Goal: Navigation & Orientation: Find specific page/section

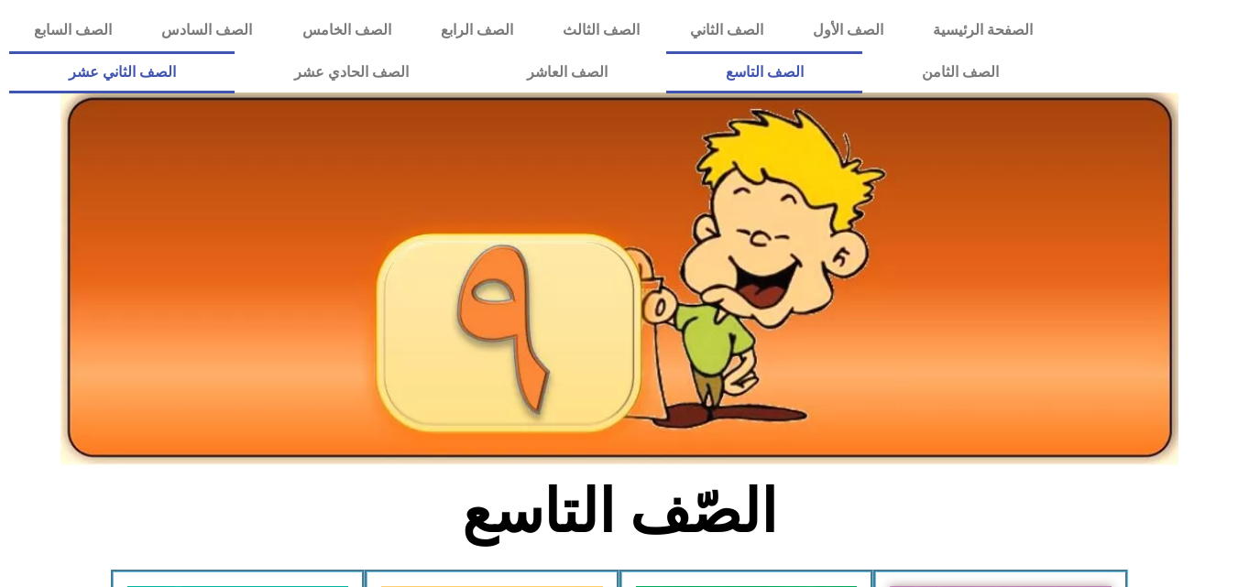
click at [226, 82] on link "الصف الثاني عشر" at bounding box center [121, 72] width 225 height 42
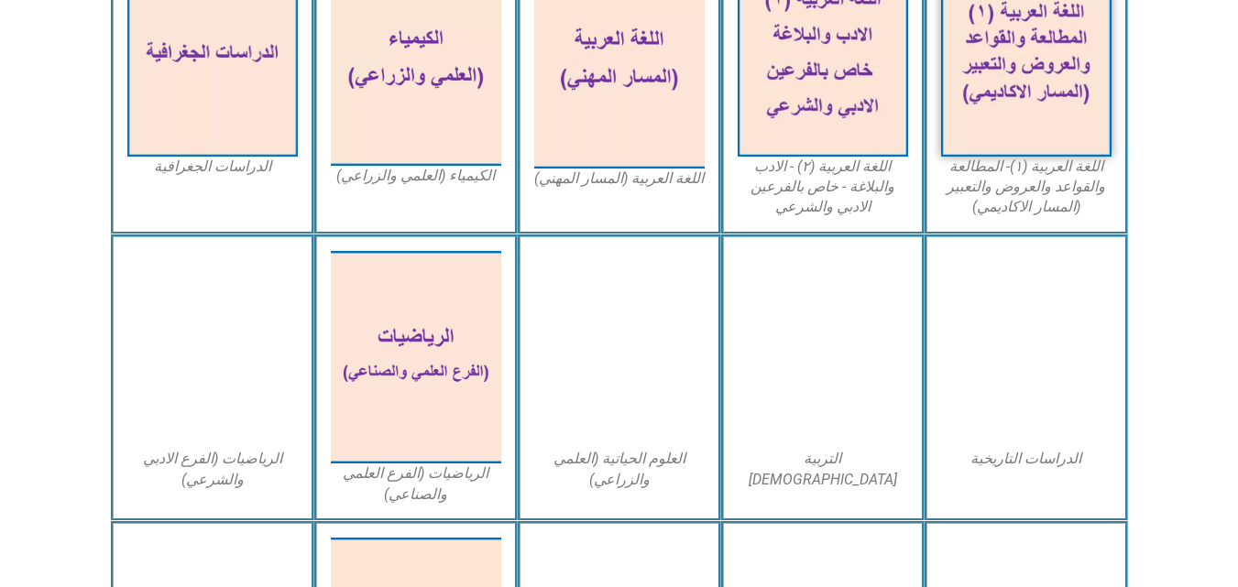
scroll to position [623, 0]
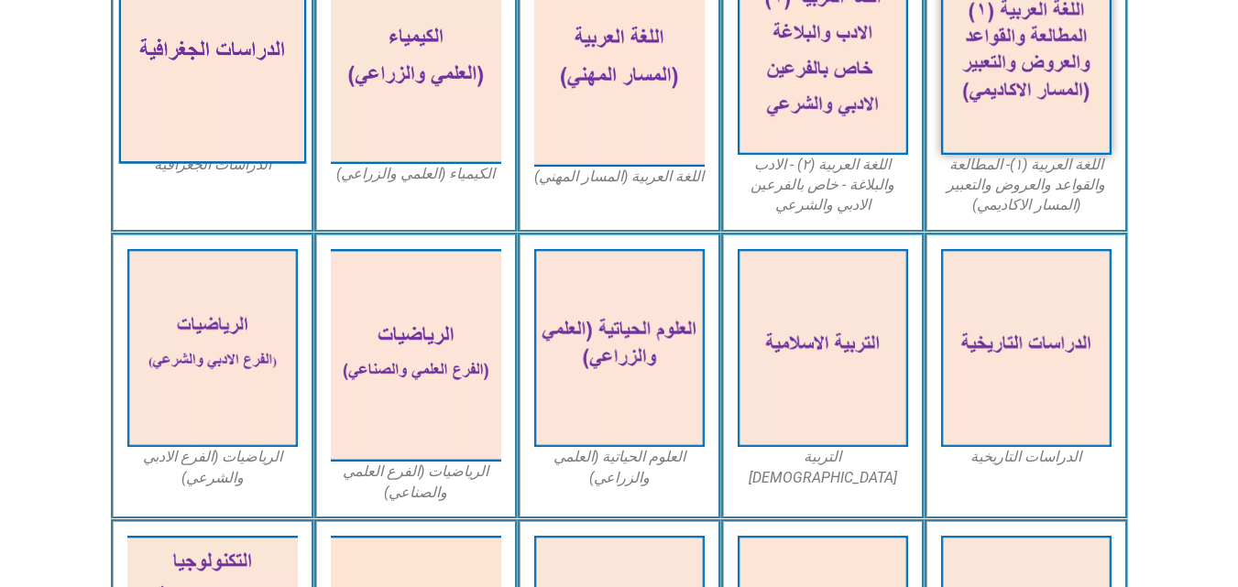
click at [235, 93] on img at bounding box center [212, 55] width 188 height 218
click at [270, 89] on img at bounding box center [212, 55] width 188 height 218
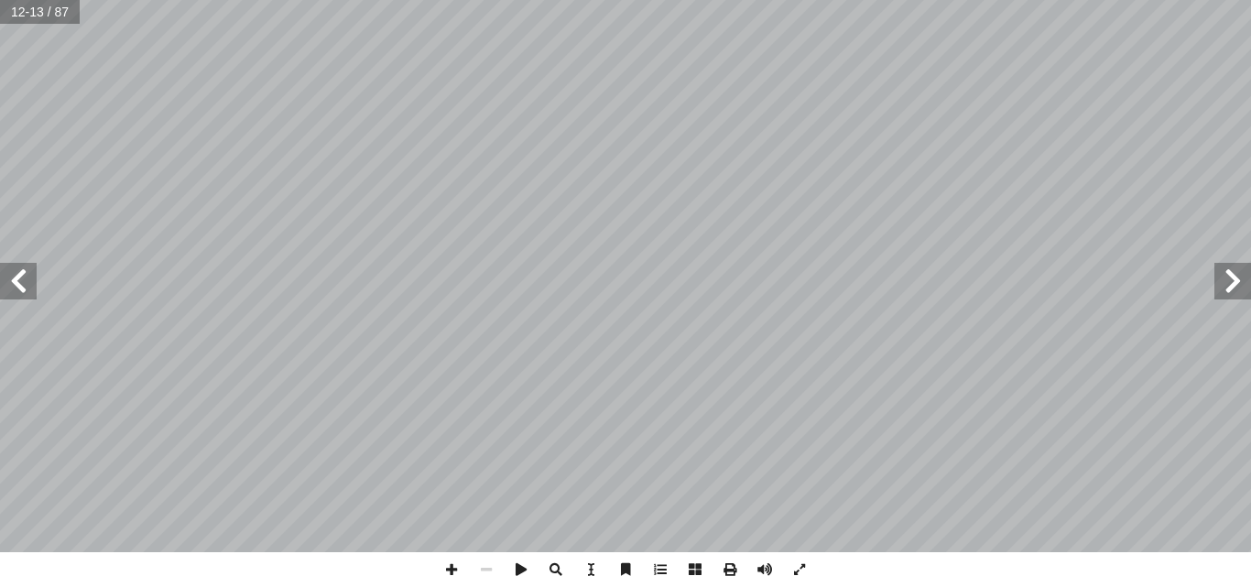
click at [1247, 276] on span at bounding box center [1233, 281] width 37 height 37
click at [676, 167] on html "الصفحة الرئيسية الصف الأول الصف الثاني الصف الثالث الصف الرابع الصف الخامس الصف…" at bounding box center [625, 83] width 1251 height 167
click at [606, 573] on div "6 ثــار آ ل� � فــي لذي يبحــث � ســتعماري، � ل � لخطــاب � نياليــة) لكولو � ب…" at bounding box center [625, 293] width 1251 height 587
